Goal: Transaction & Acquisition: Purchase product/service

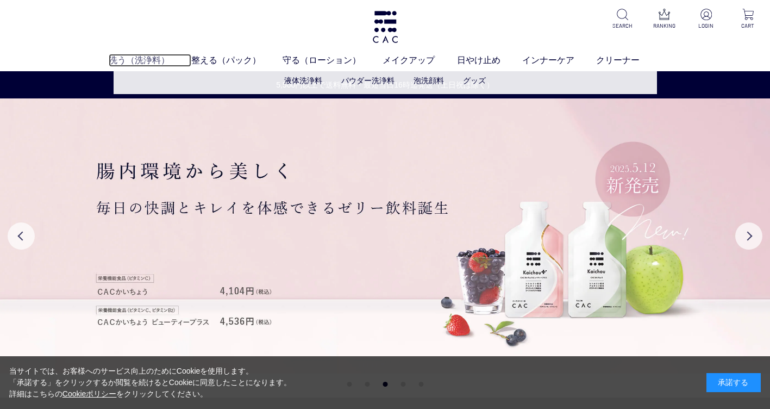
click at [141, 58] on link "洗う（洗浄料）" at bounding box center [150, 60] width 83 height 13
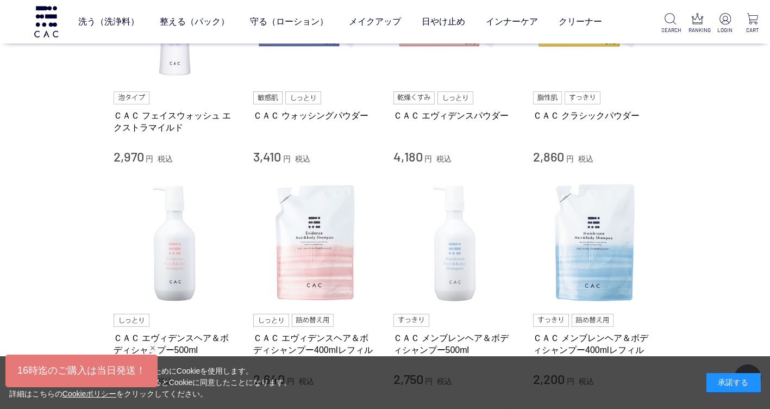
scroll to position [380, 0]
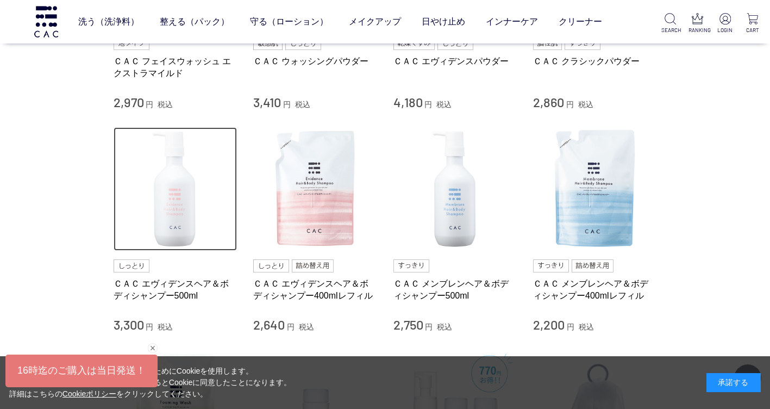
click at [179, 196] on img at bounding box center [176, 189] width 124 height 124
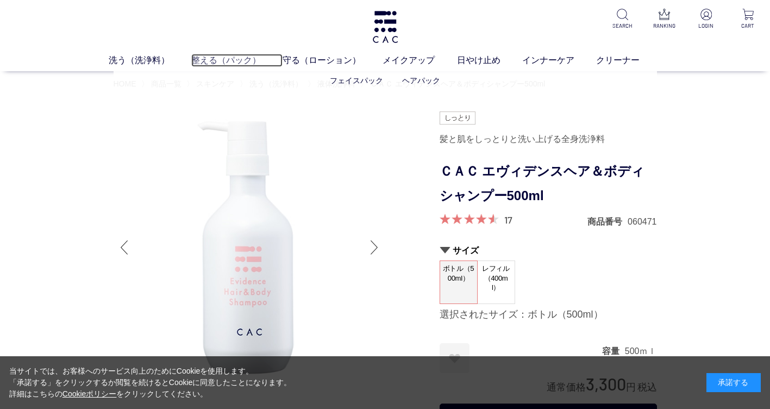
click at [233, 58] on link "整える（パック）" at bounding box center [236, 60] width 91 height 13
